Goal: Task Accomplishment & Management: Use online tool/utility

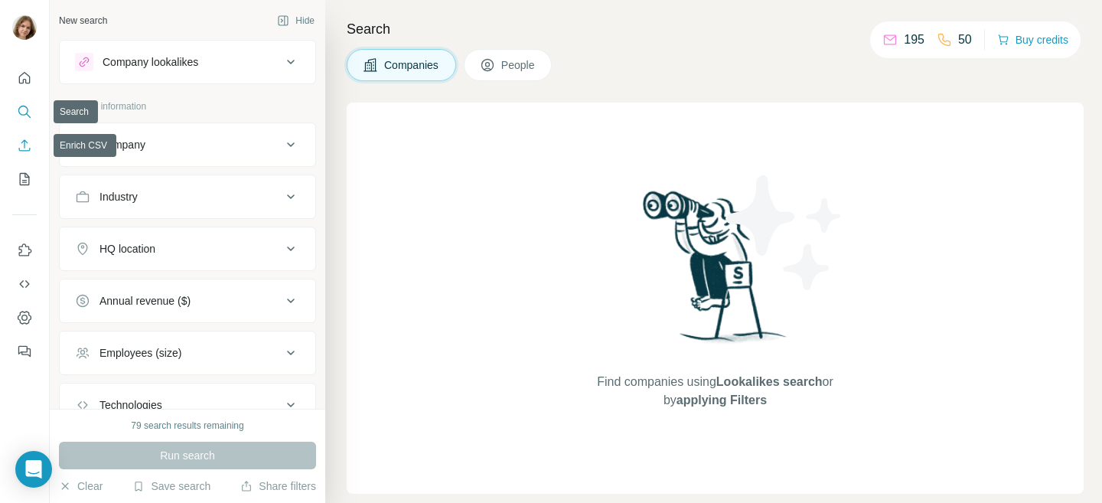
click at [22, 144] on icon "Enrich CSV" at bounding box center [24, 145] width 15 height 15
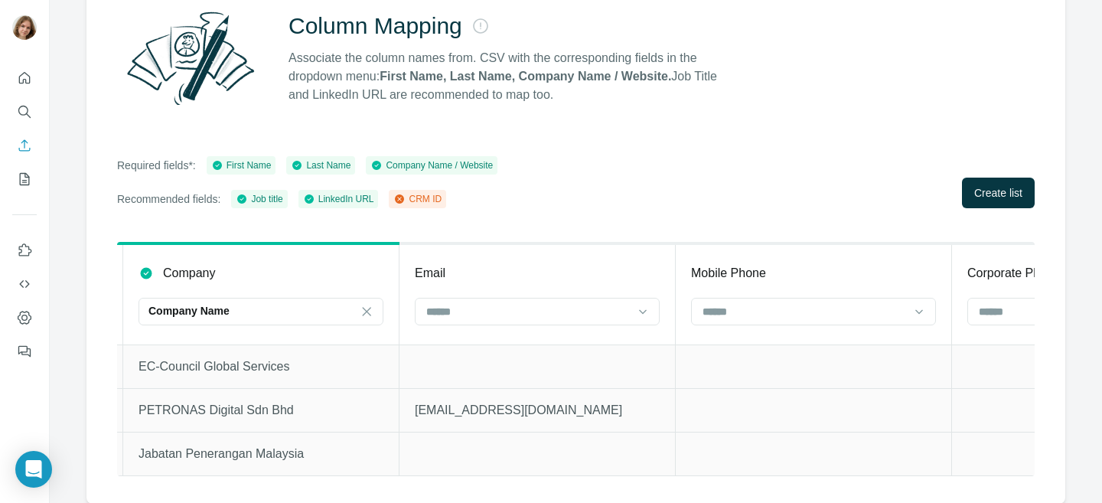
scroll to position [0, 894]
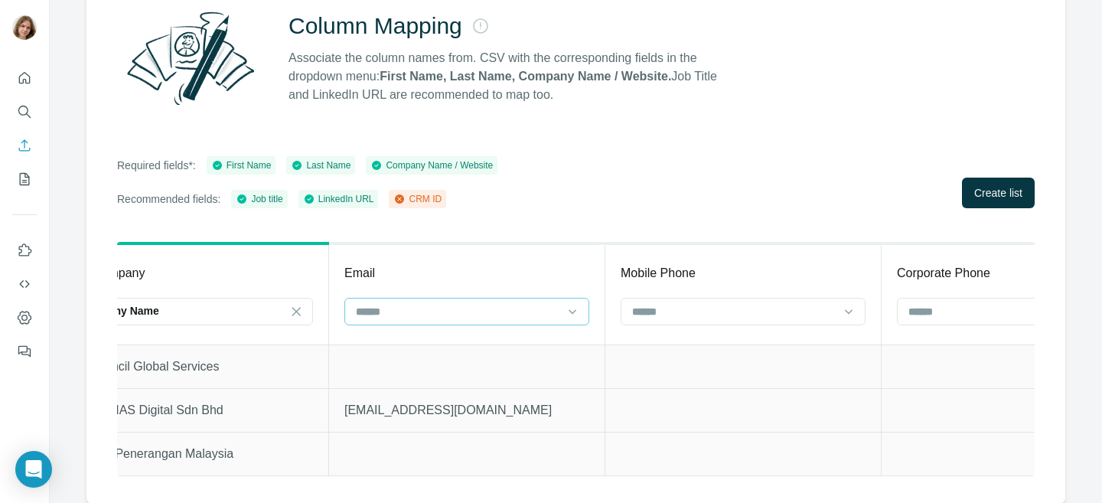
click at [518, 316] on input at bounding box center [457, 311] width 207 height 17
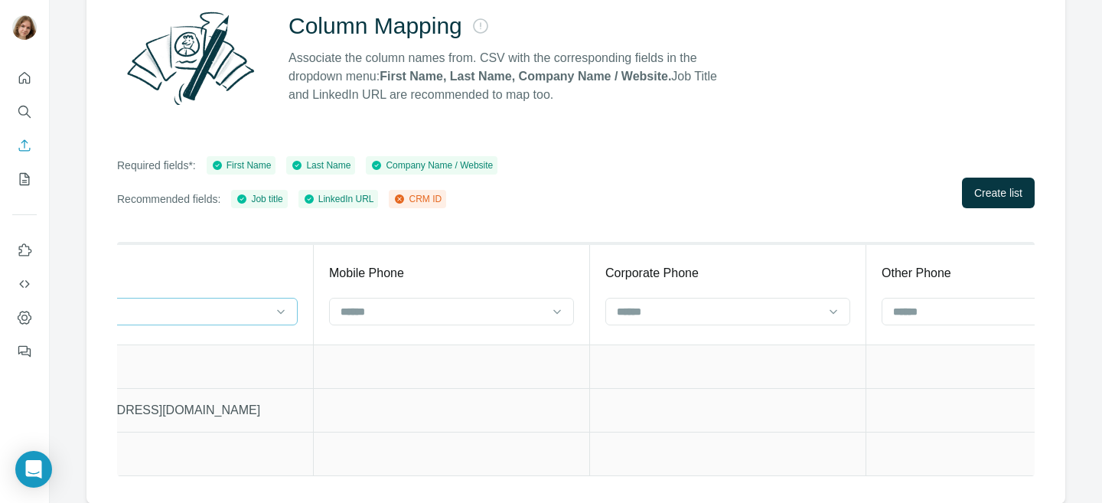
scroll to position [0, 1255]
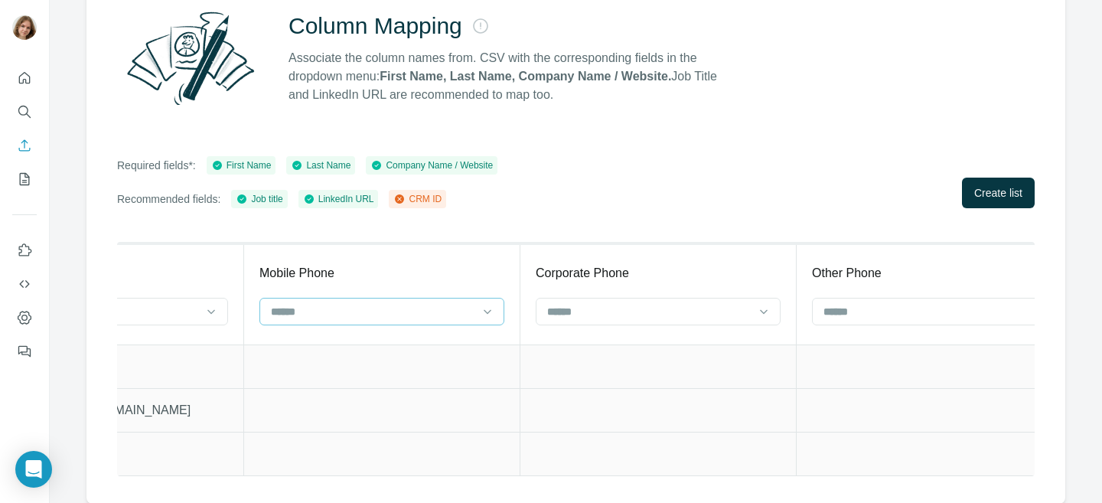
click at [449, 312] on input at bounding box center [372, 311] width 207 height 17
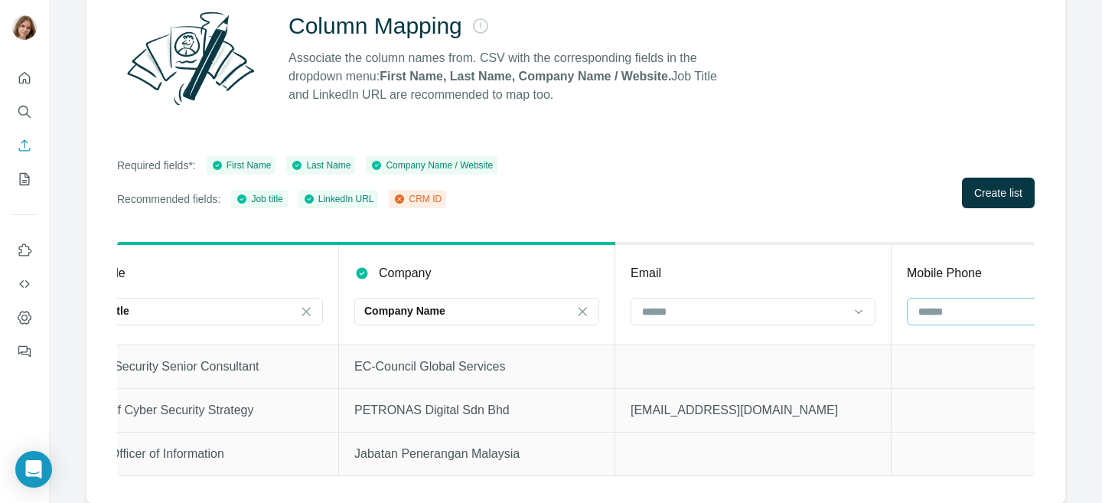
scroll to position [0, 0]
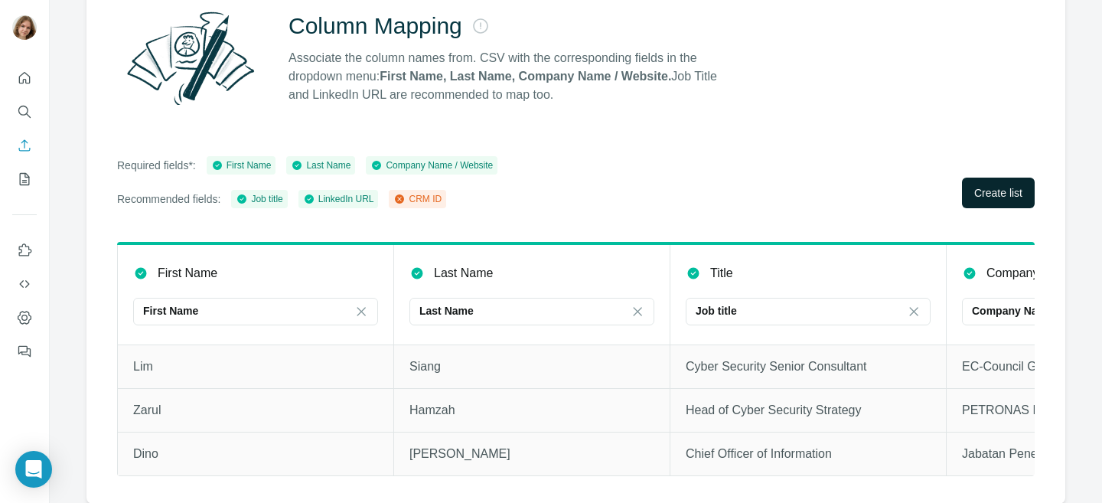
click at [970, 183] on button "Create list" at bounding box center [998, 193] width 73 height 31
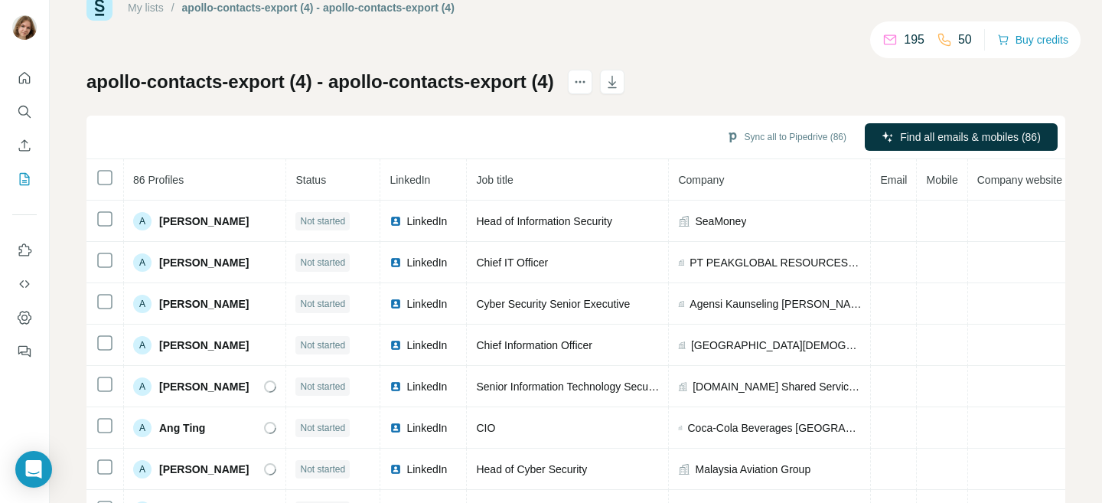
scroll to position [46, 0]
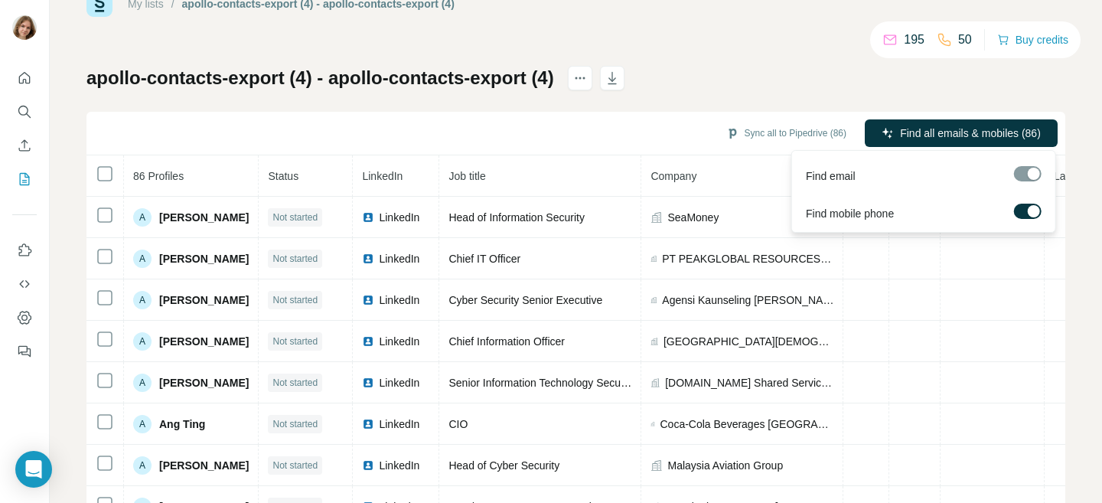
click at [967, 135] on span "Find all emails & mobiles (86)" at bounding box center [970, 133] width 141 height 15
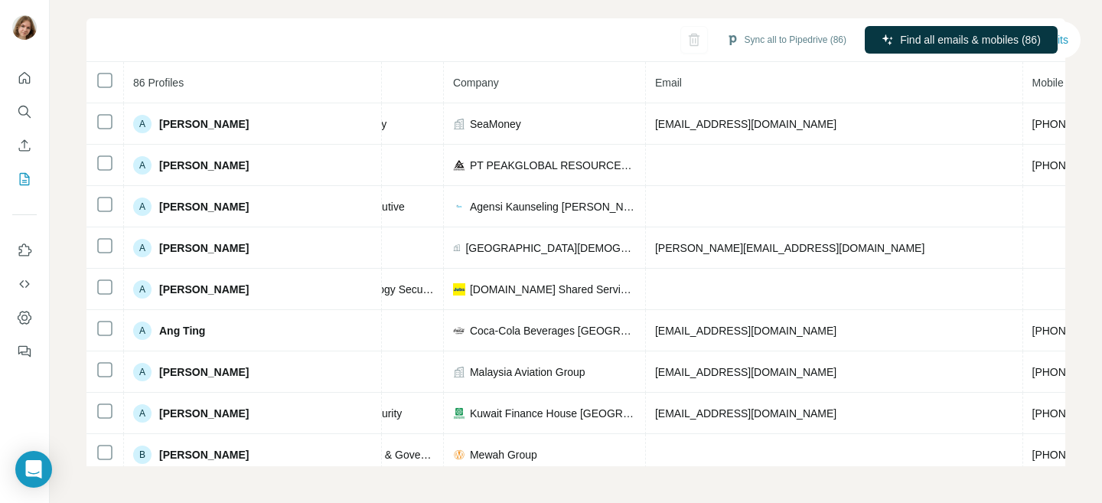
scroll to position [0, 0]
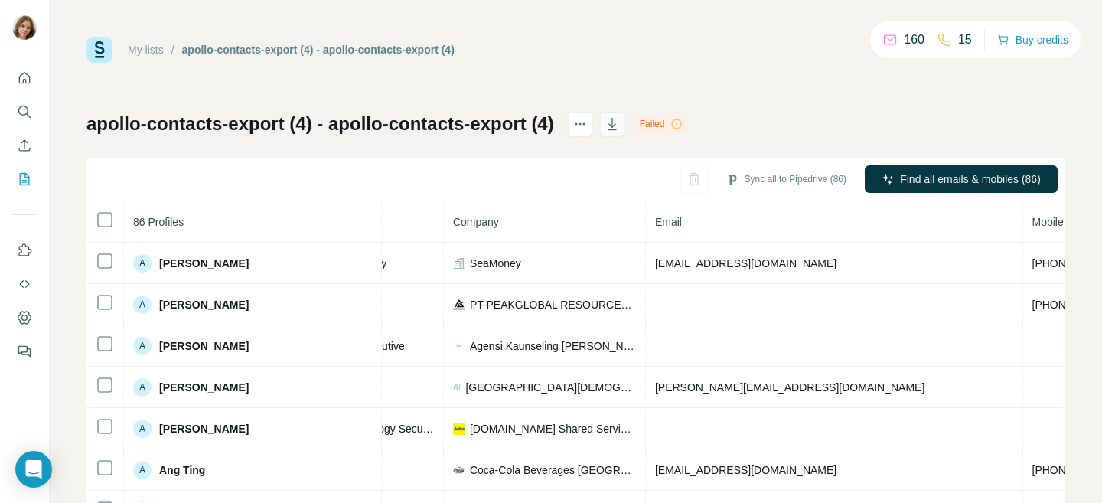
click at [620, 126] on icon "button" at bounding box center [612, 123] width 15 height 15
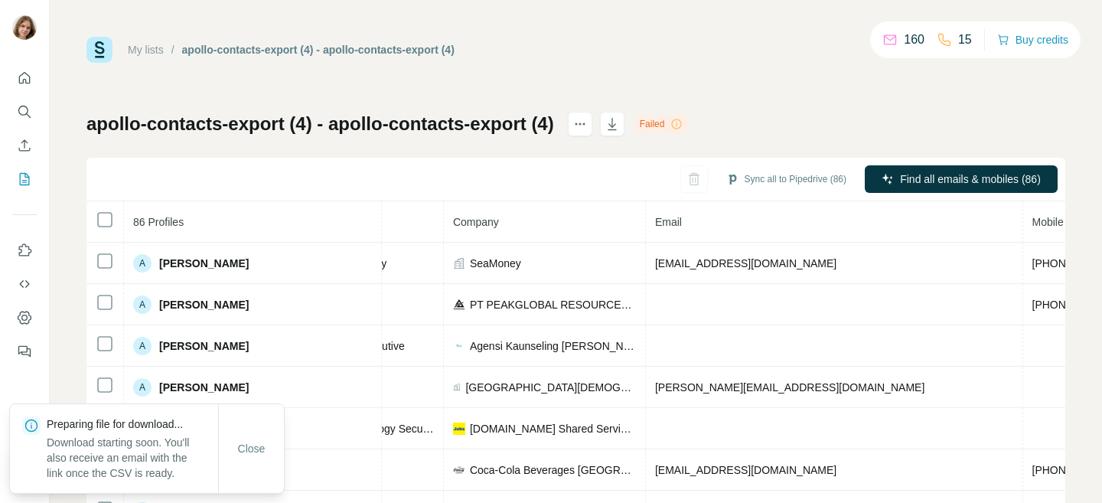
click at [683, 125] on icon at bounding box center [676, 124] width 12 height 12
click at [683, 121] on icon at bounding box center [676, 124] width 12 height 12
click at [683, 123] on icon at bounding box center [676, 124] width 12 height 12
